Goal: Task Accomplishment & Management: Complete application form

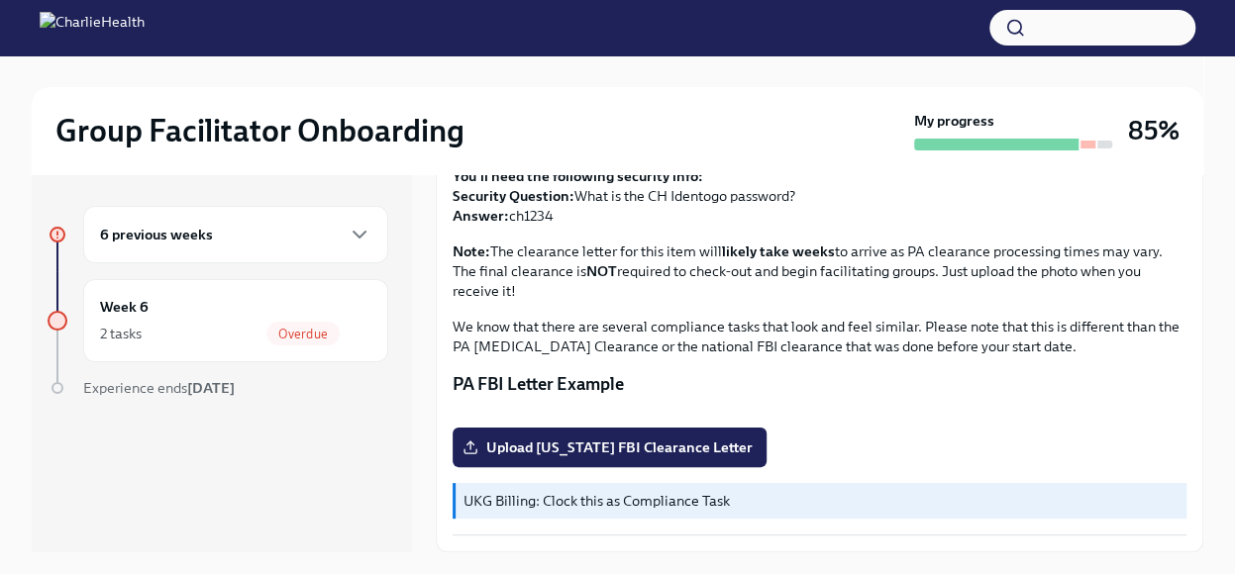
scroll to position [491, 0]
click at [575, 447] on span "Upload [US_STATE] FBI Clearance Letter" at bounding box center [610, 448] width 286 height 20
click at [0, 0] on input "Upload [US_STATE] FBI Clearance Letter" at bounding box center [0, 0] width 0 height 0
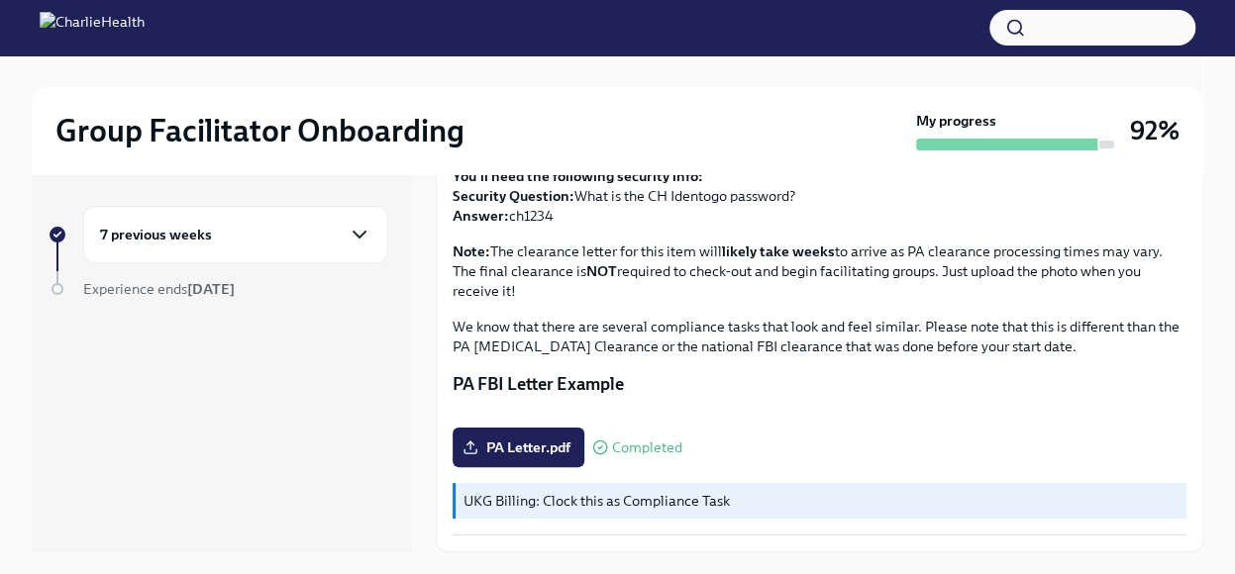
click at [363, 233] on icon "button" at bounding box center [360, 235] width 12 height 6
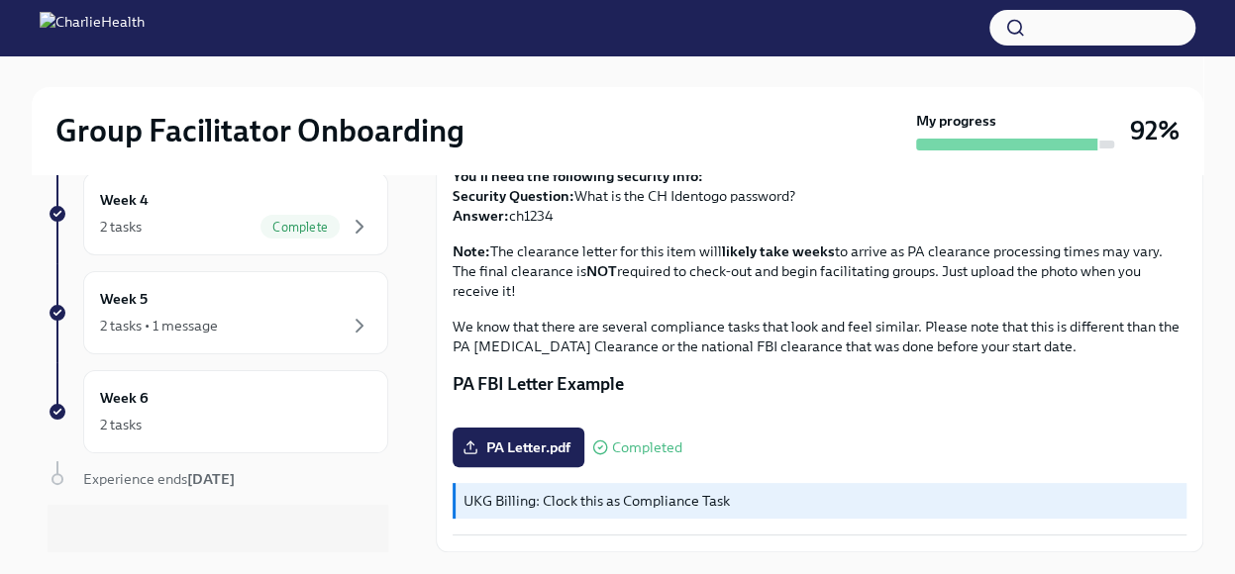
scroll to position [549, 0]
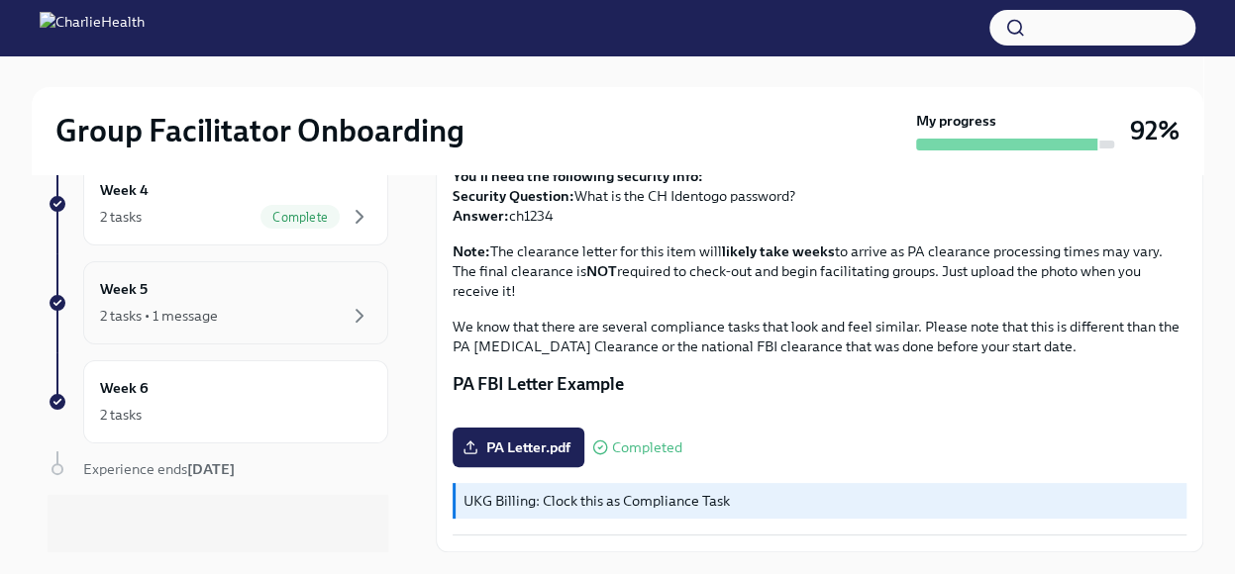
click at [325, 310] on div "2 tasks • 1 message" at bounding box center [235, 316] width 271 height 24
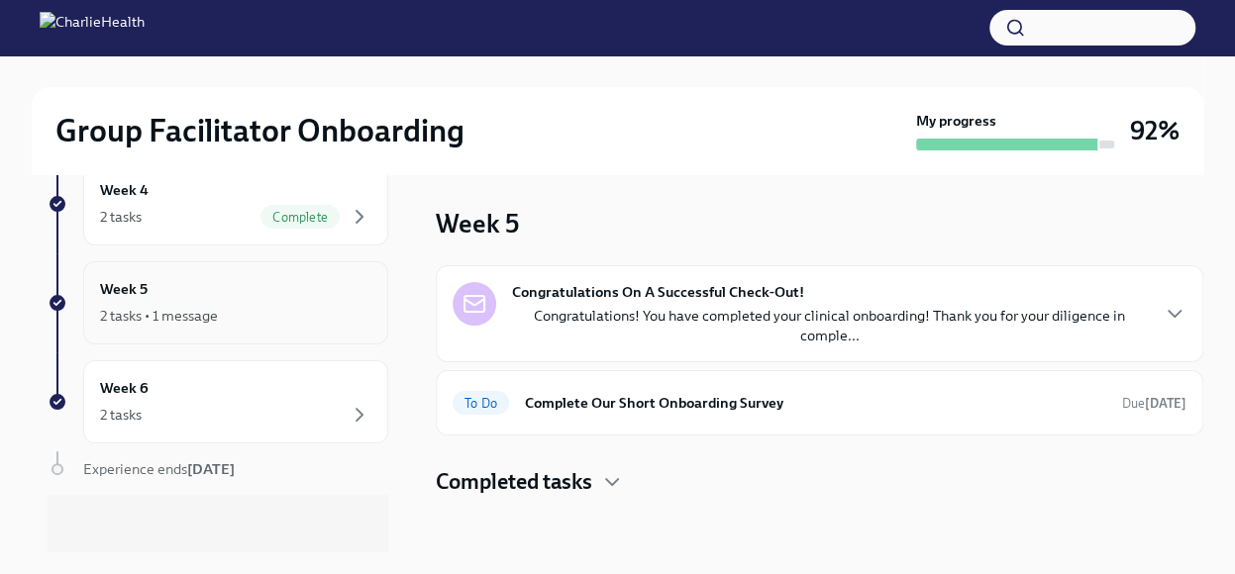
click at [143, 306] on div "2 tasks • 1 message" at bounding box center [159, 316] width 118 height 20
click at [132, 382] on h6 "Week 6" at bounding box center [124, 388] width 49 height 22
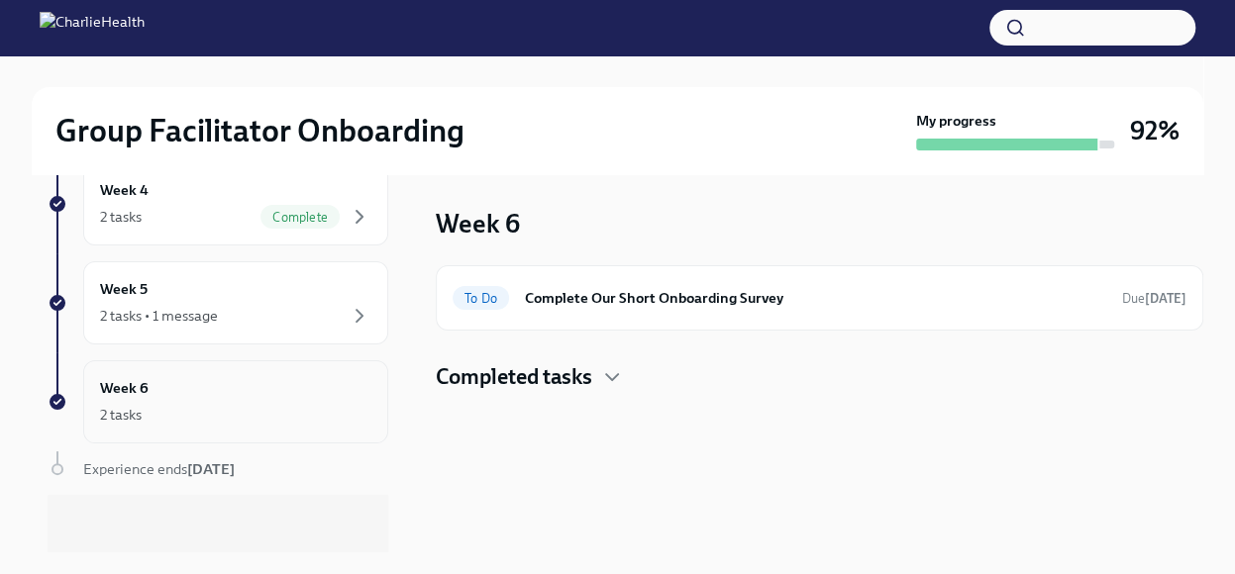
click at [132, 382] on h6 "Week 6" at bounding box center [124, 388] width 49 height 22
click at [641, 300] on h6 "Complete Our Short Onboarding Survey" at bounding box center [815, 298] width 581 height 22
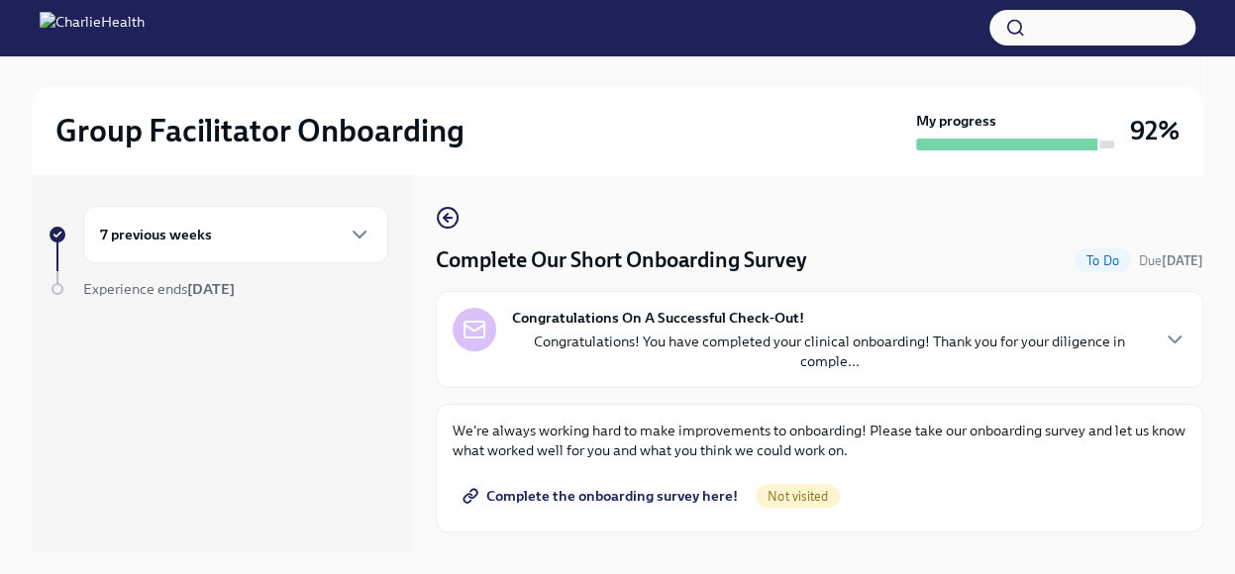
scroll to position [34, 0]
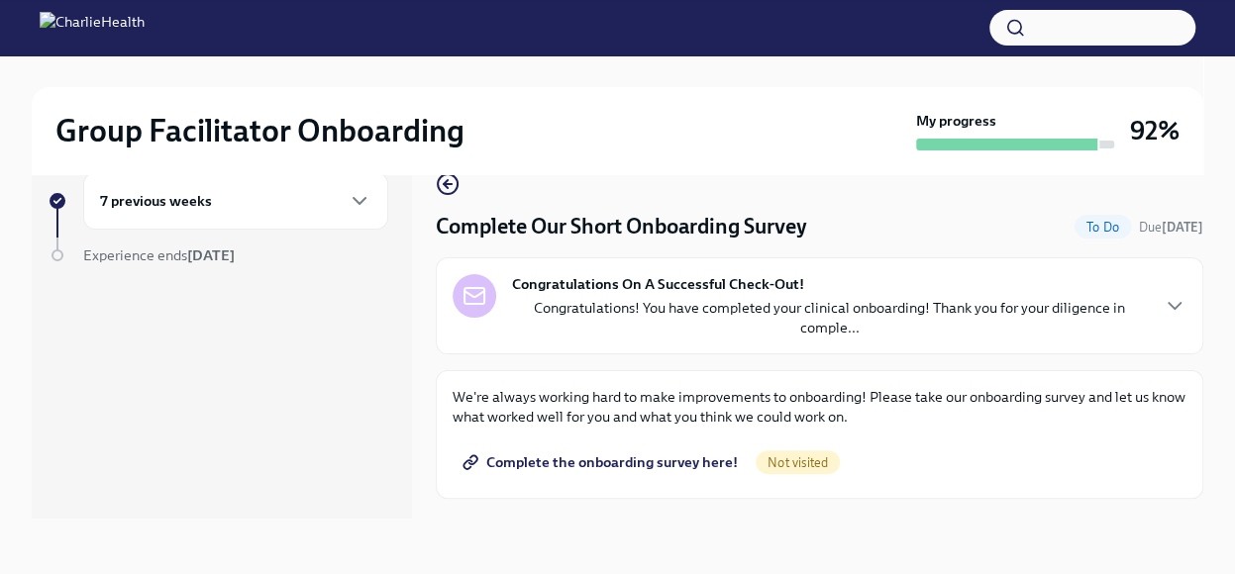
click at [634, 458] on span "Complete the onboarding survey here!" at bounding box center [602, 463] width 271 height 20
